Goal: Information Seeking & Learning: Check status

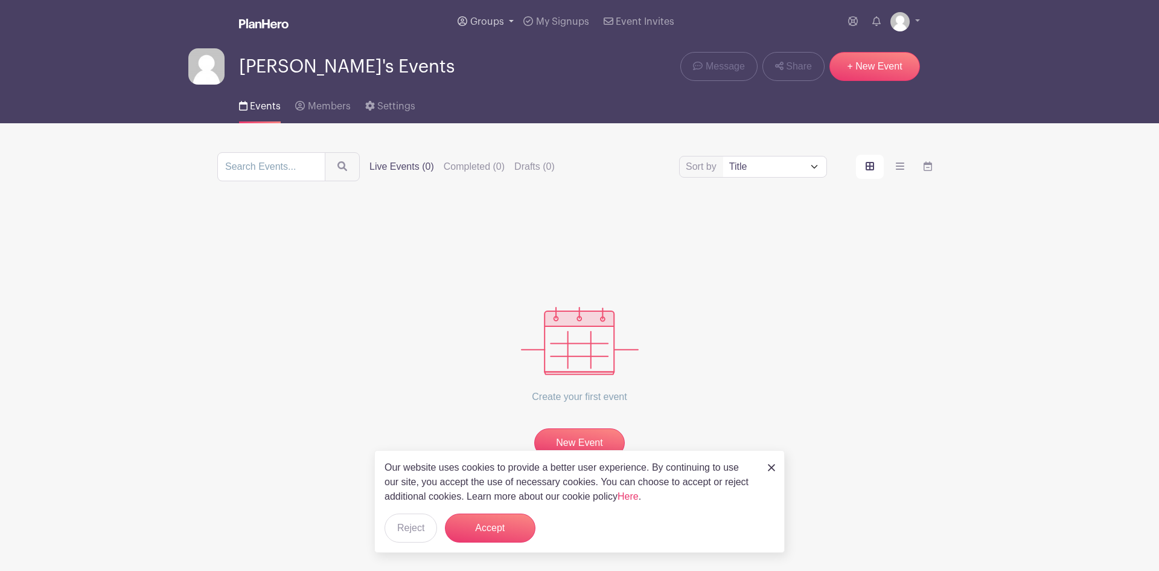
click at [374, 23] on span "Groups" at bounding box center [487, 22] width 34 height 10
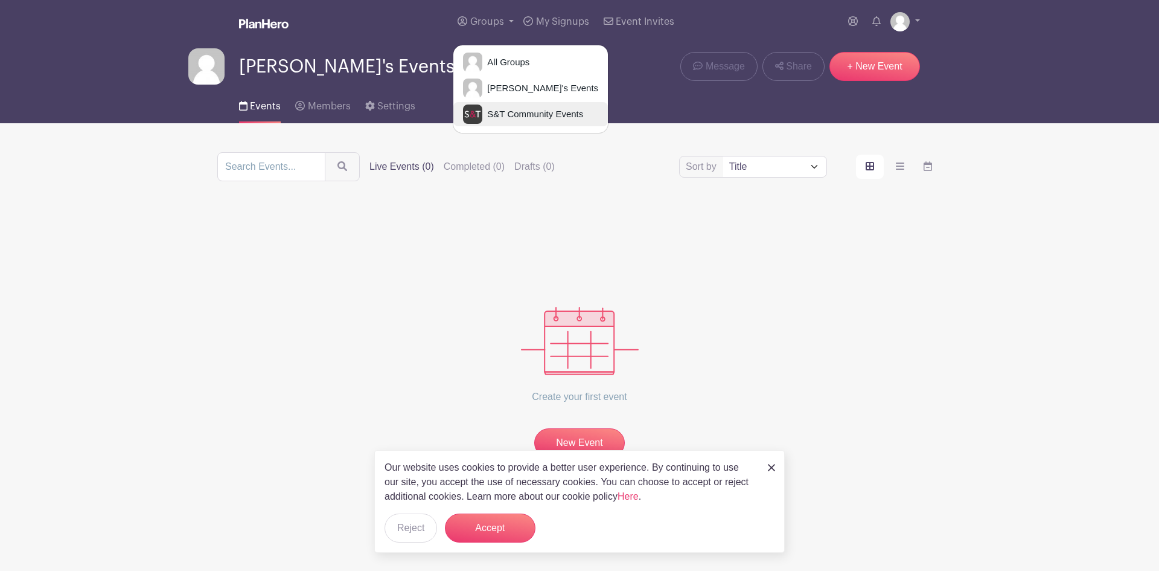
click at [374, 110] on span "S&T Community Events" at bounding box center [532, 114] width 101 height 14
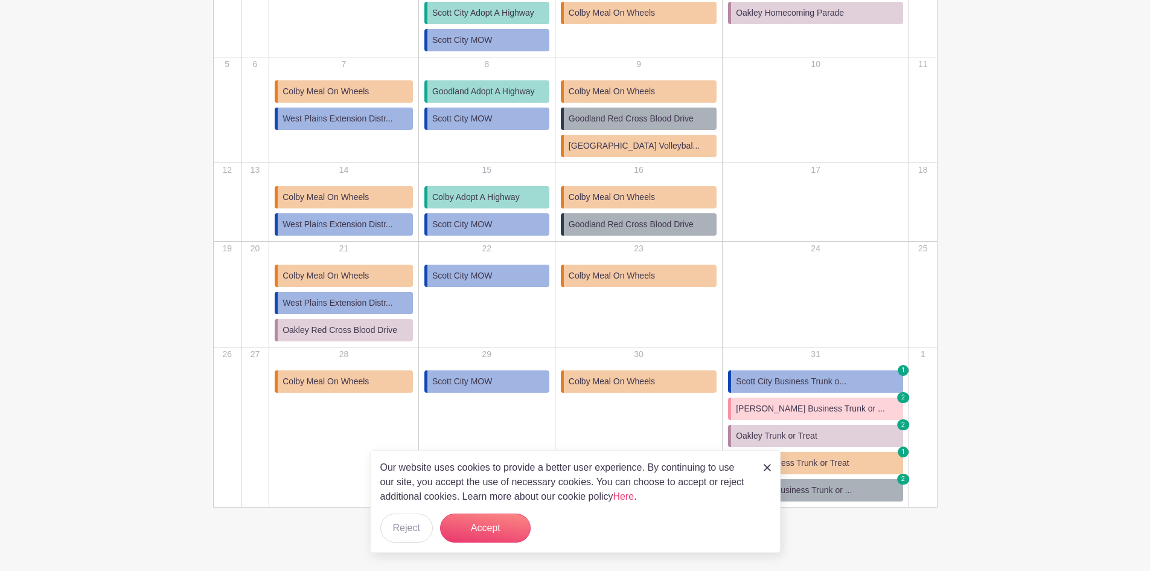
scroll to position [295, 0]
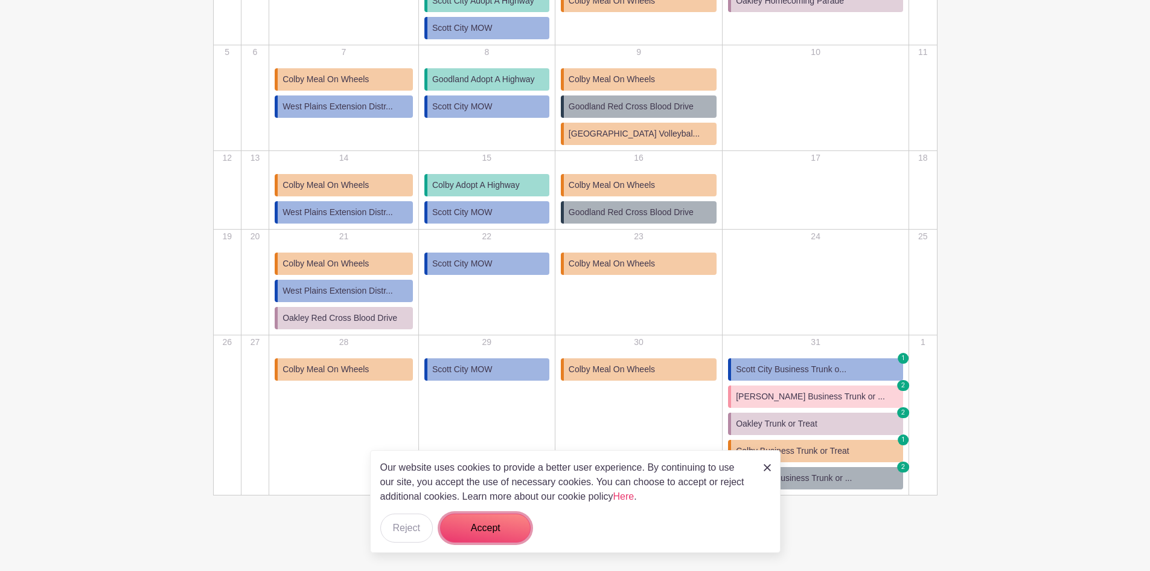
click at [374, 110] on button "Accept" at bounding box center [485, 527] width 91 height 29
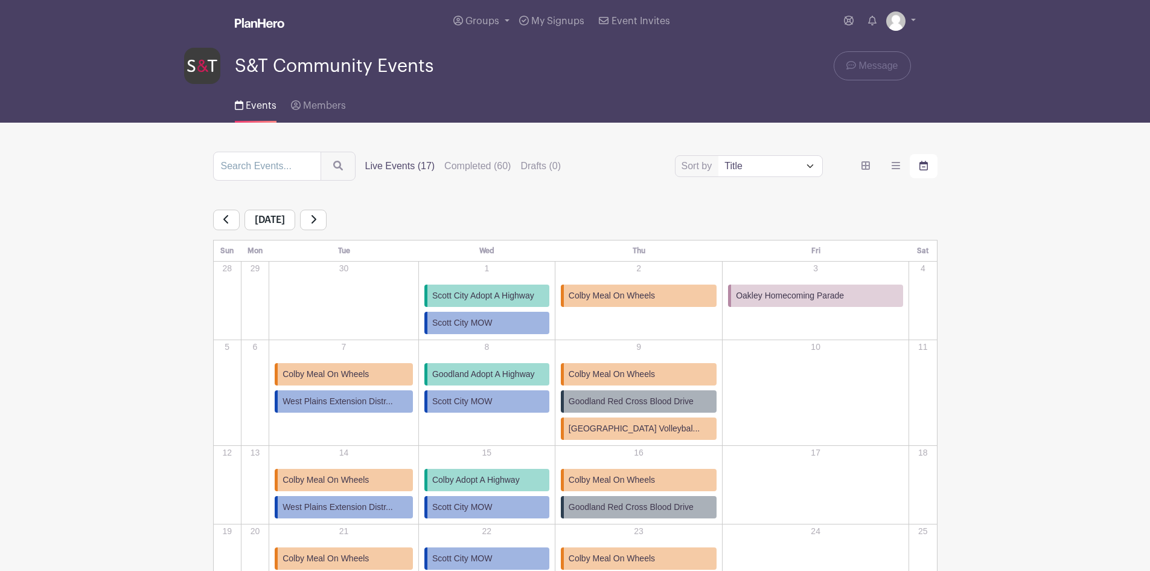
scroll to position [0, 0]
click at [374, 110] on label "Completed (60)" at bounding box center [477, 166] width 66 height 14
click at [0, 0] on input "Completed (60)" at bounding box center [0, 0] width 0 height 0
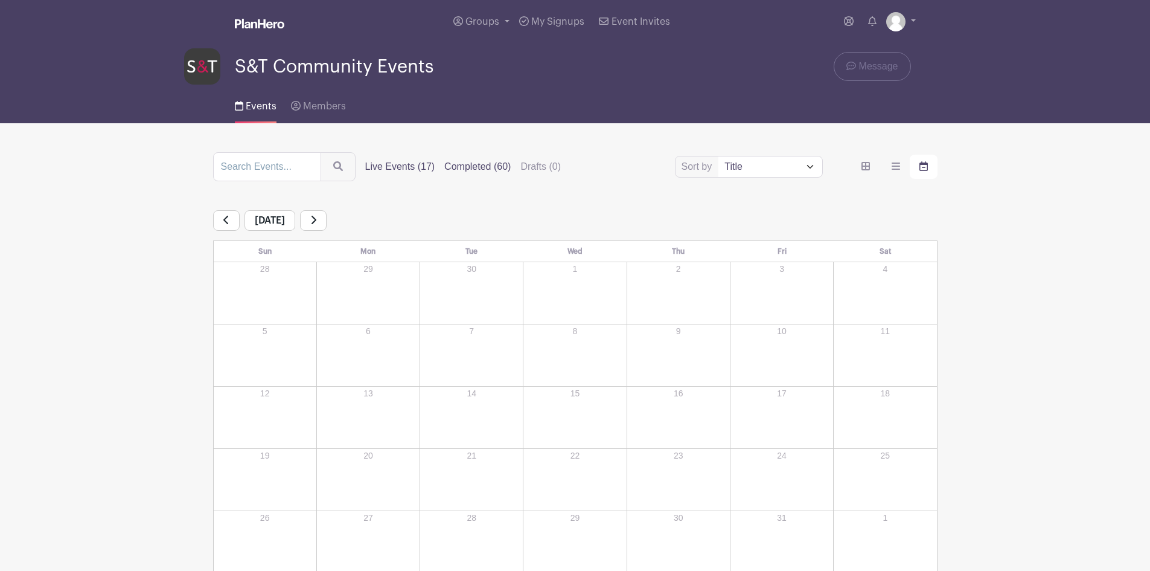
click at [374, 110] on label "Live Events (17)" at bounding box center [400, 166] width 70 height 14
click at [0, 0] on input "Live Events (17)" at bounding box center [0, 0] width 0 height 0
